Goal: Ask a question

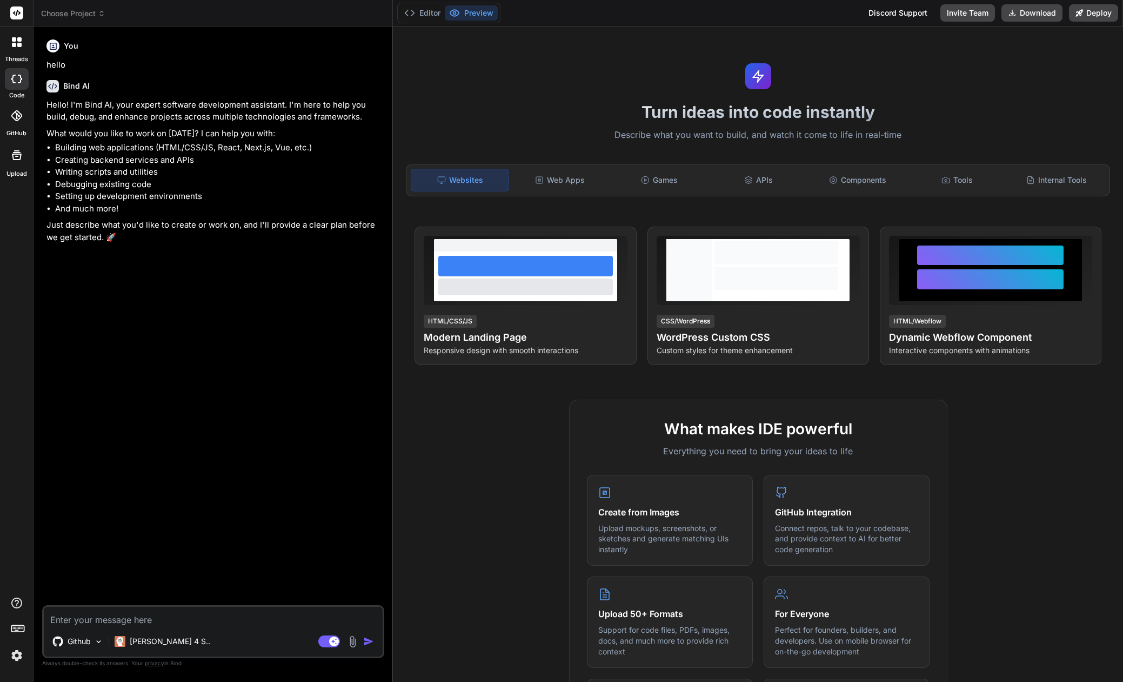
click at [14, 48] on div at bounding box center [16, 42] width 23 height 23
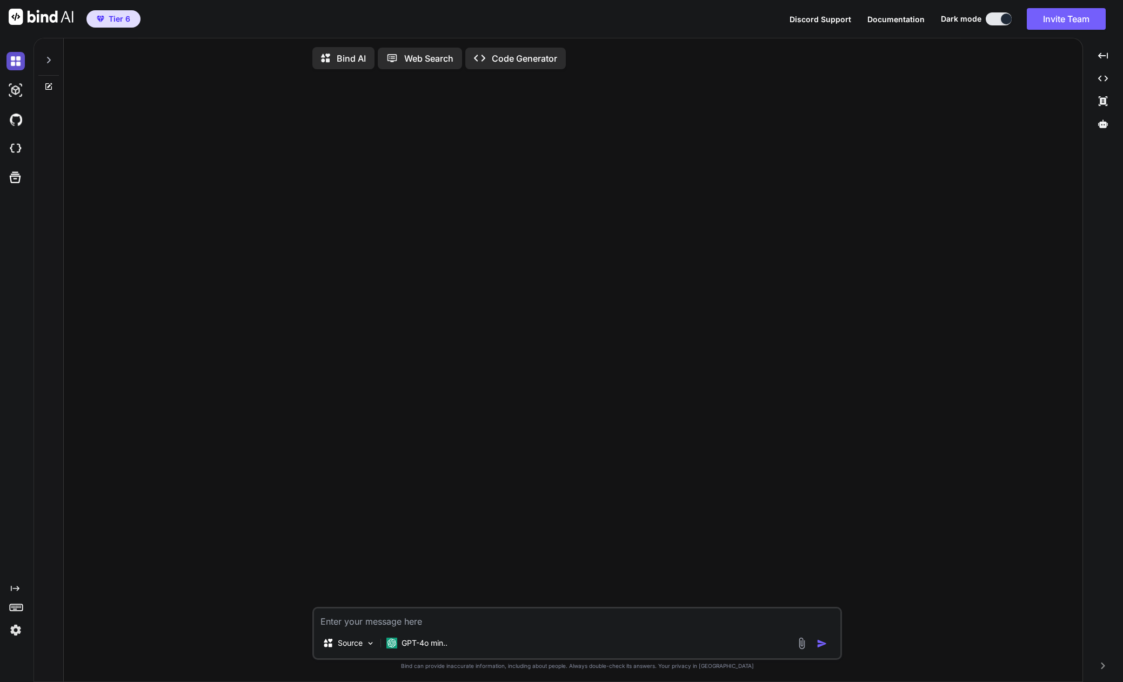
click at [21, 64] on img at bounding box center [15, 61] width 18 height 18
type textarea "x"
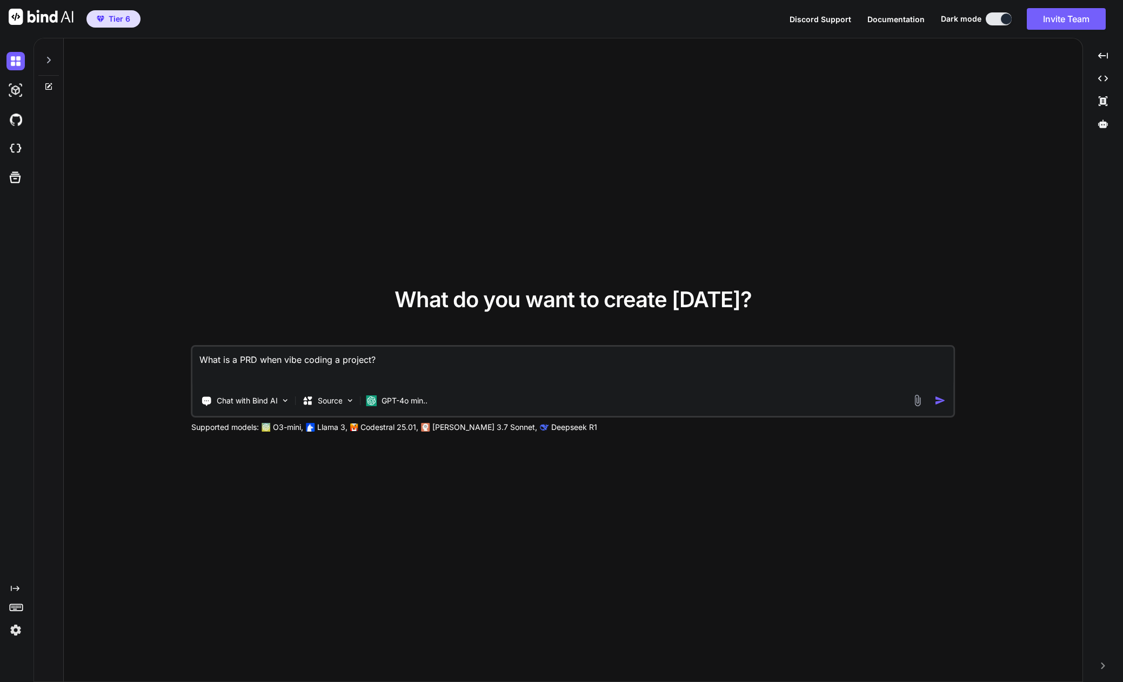
click at [46, 61] on icon at bounding box center [48, 60] width 9 height 9
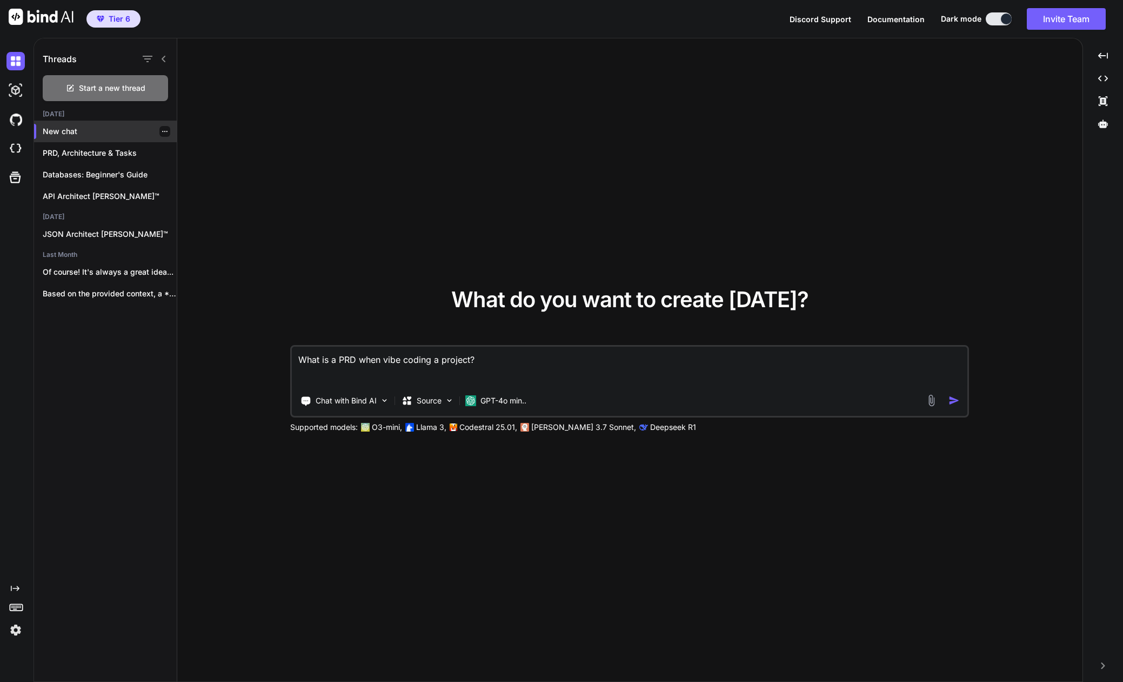
click at [57, 135] on p "New chat" at bounding box center [110, 131] width 134 height 11
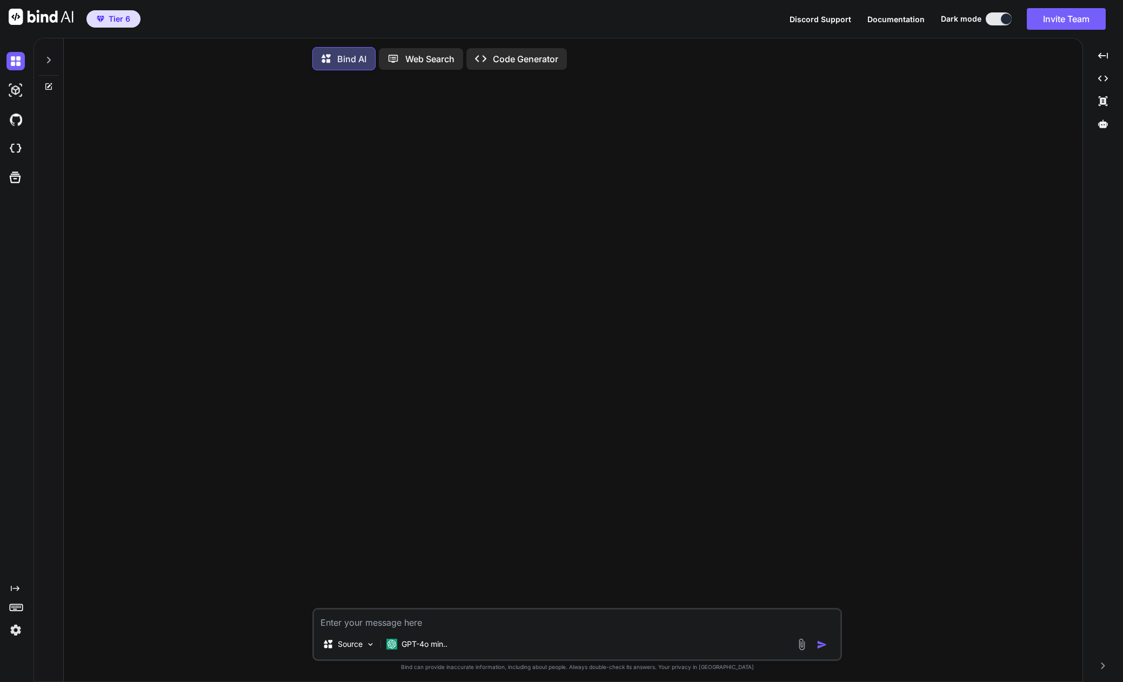
type textarea "x"
click at [49, 61] on icon at bounding box center [49, 60] width 4 height 6
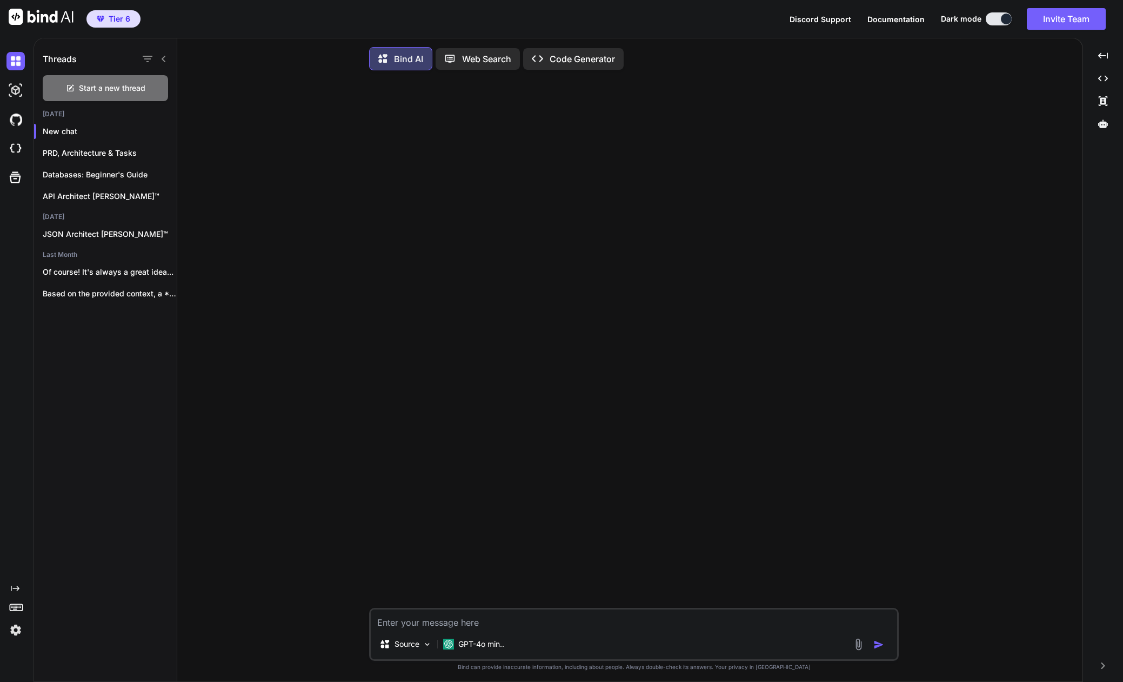
click at [16, 635] on img at bounding box center [15, 630] width 18 height 18
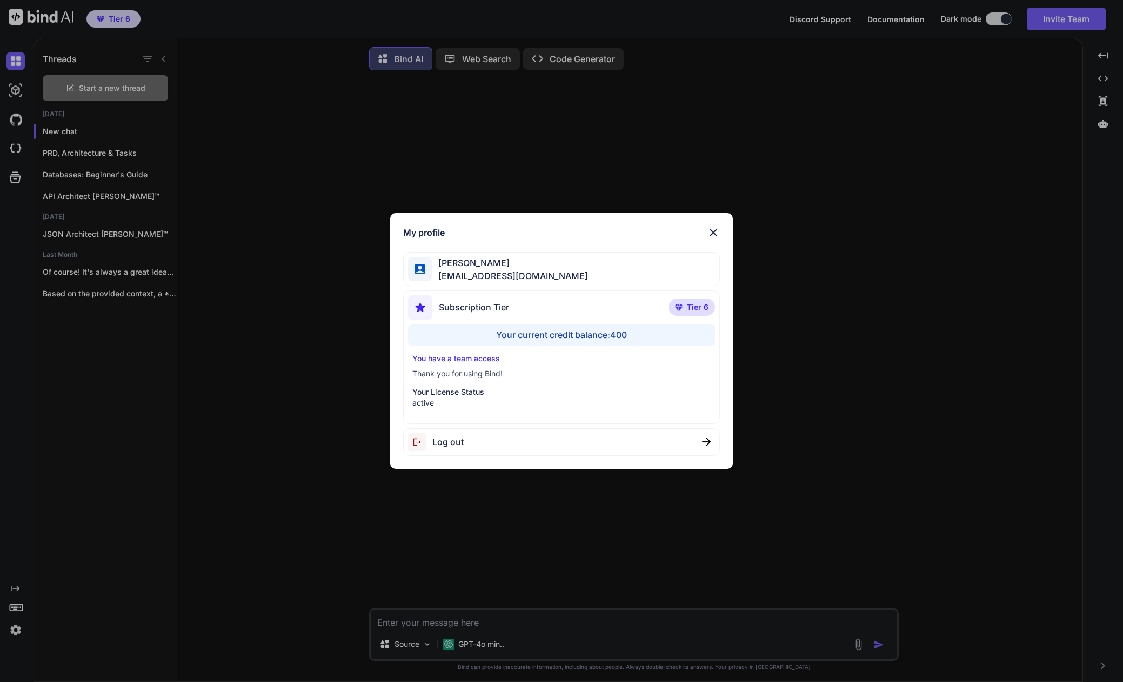
click at [16, 635] on div "My profile Tye Anderson fakewiseco@gmail.com Subscription Tier Tier 6 Your curr…" at bounding box center [561, 341] width 1123 height 682
